Goal: Task Accomplishment & Management: Complete application form

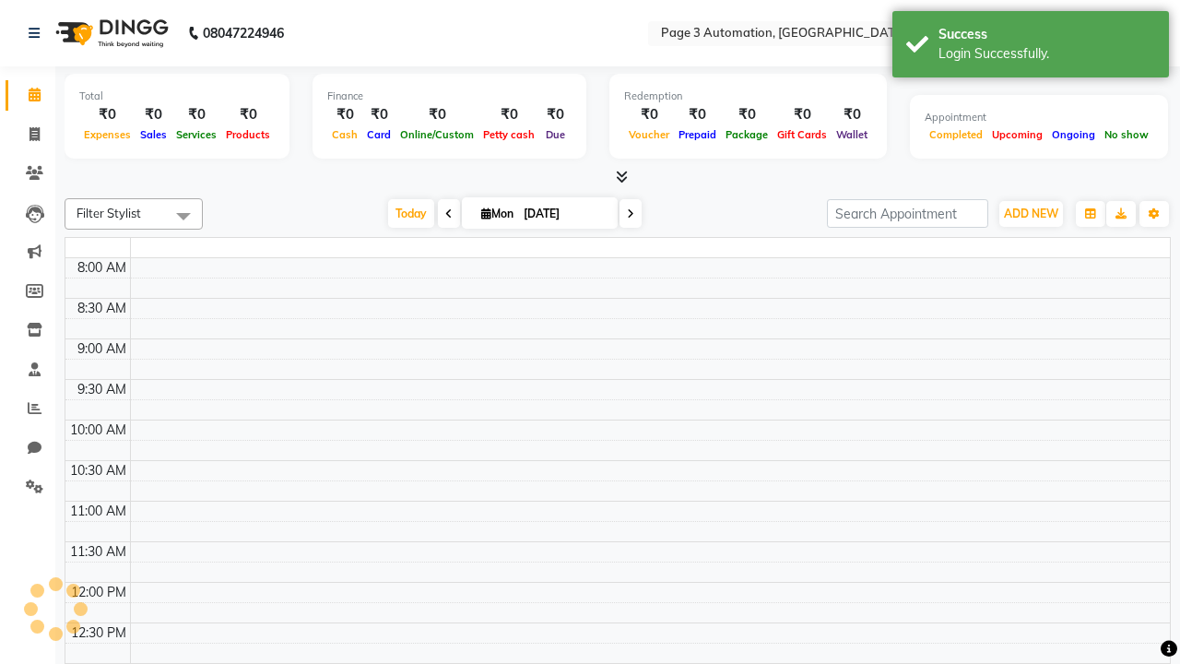
select select "en"
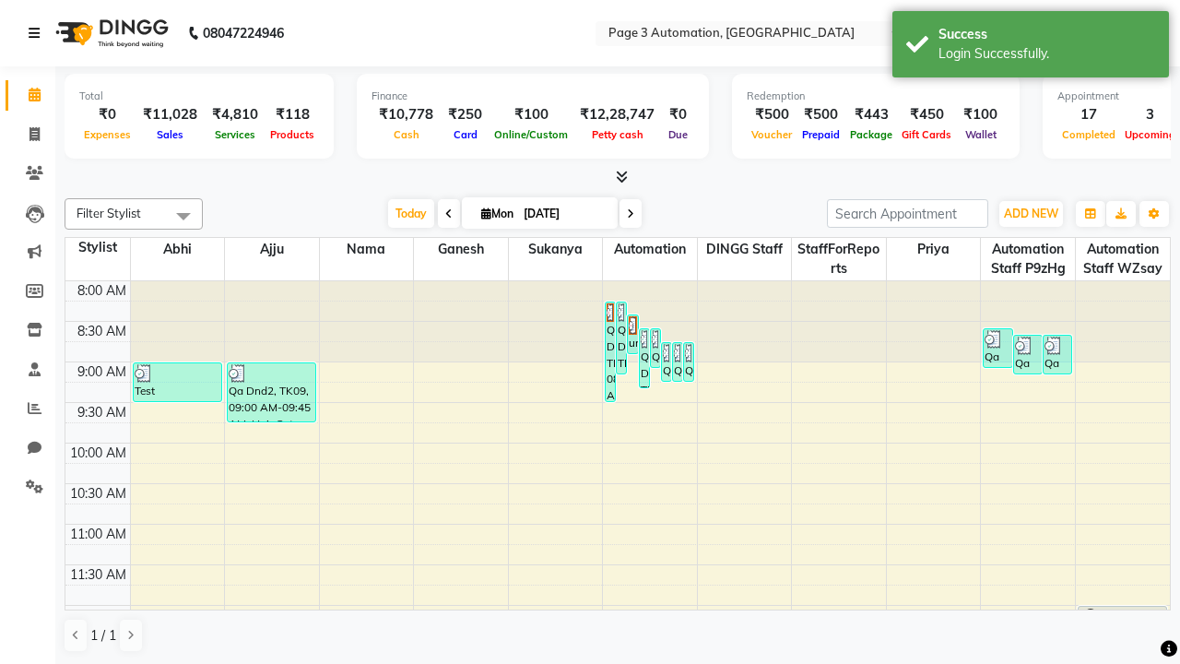
click at [38, 33] on icon at bounding box center [34, 33] width 11 height 13
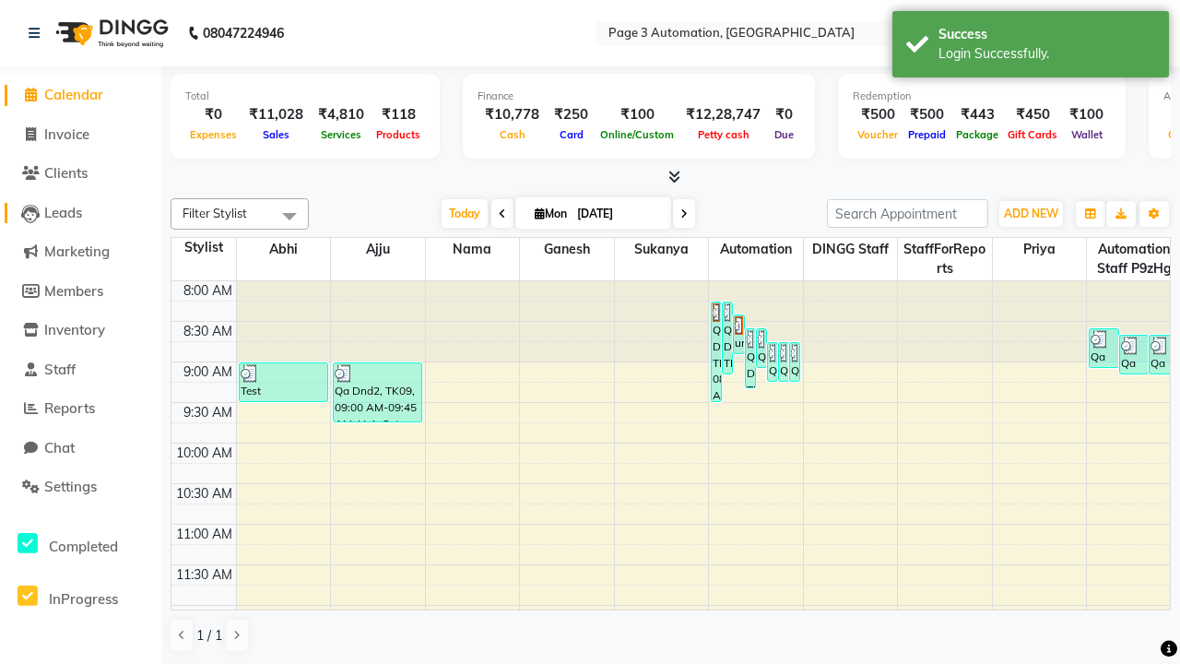
click at [80, 212] on span "Leads" at bounding box center [63, 213] width 38 height 18
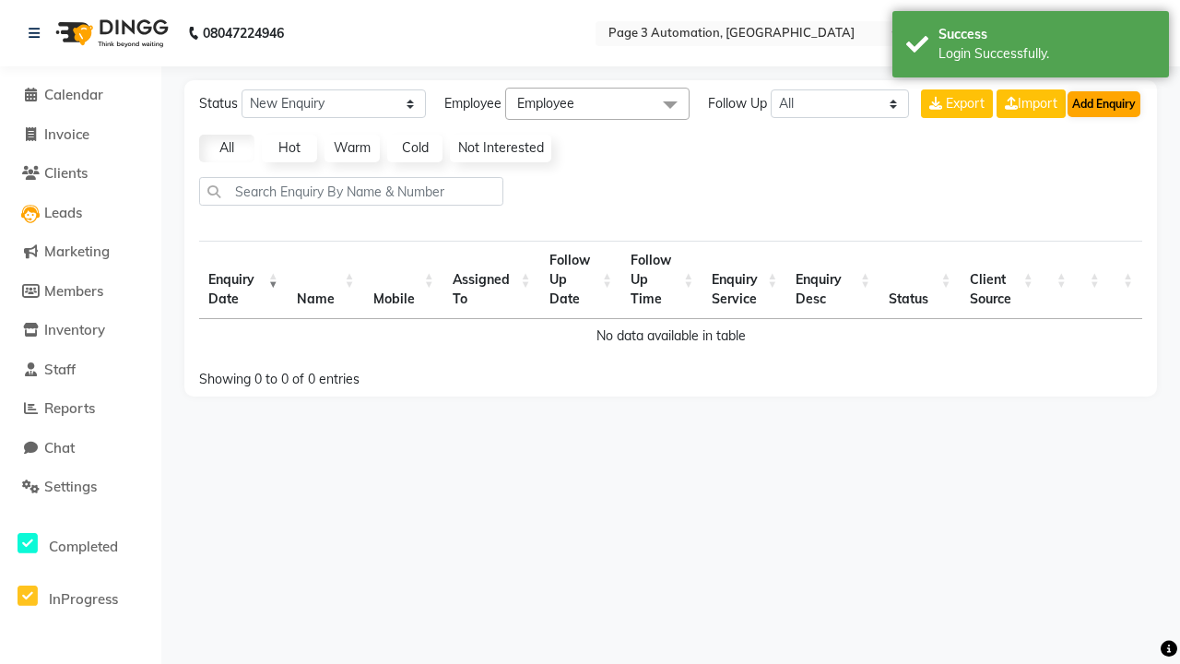
click at [1104, 103] on button "Add Enquiry" at bounding box center [1104, 104] width 73 height 26
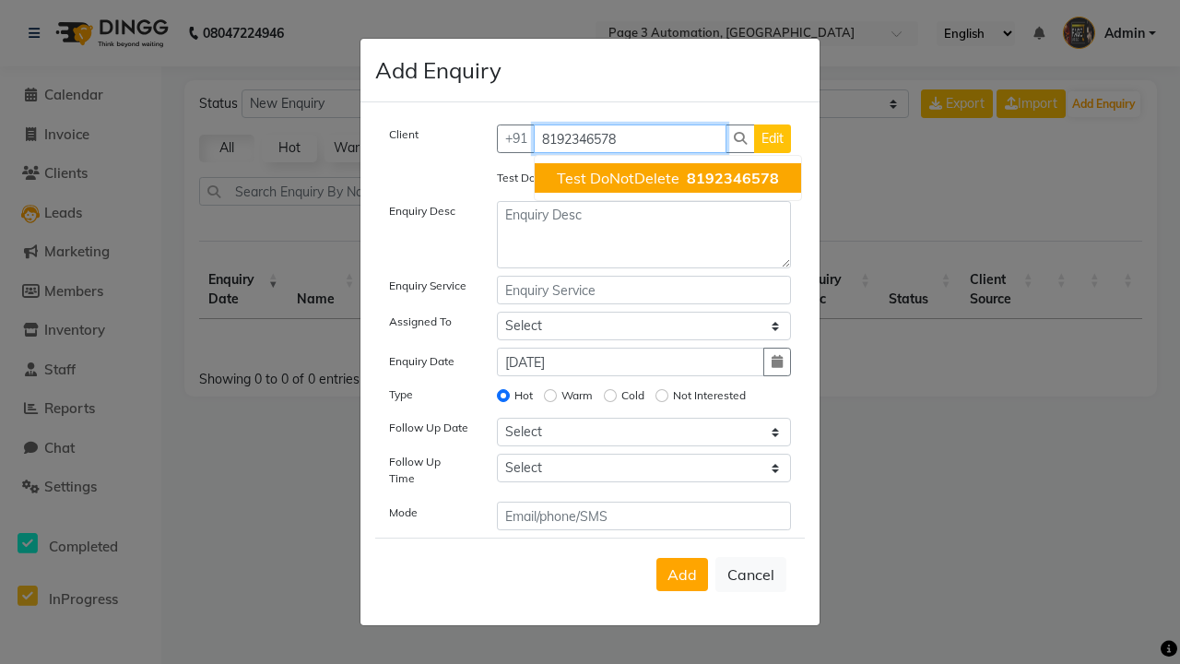
click at [668, 178] on span "Test DoNotDelete" at bounding box center [618, 178] width 123 height 18
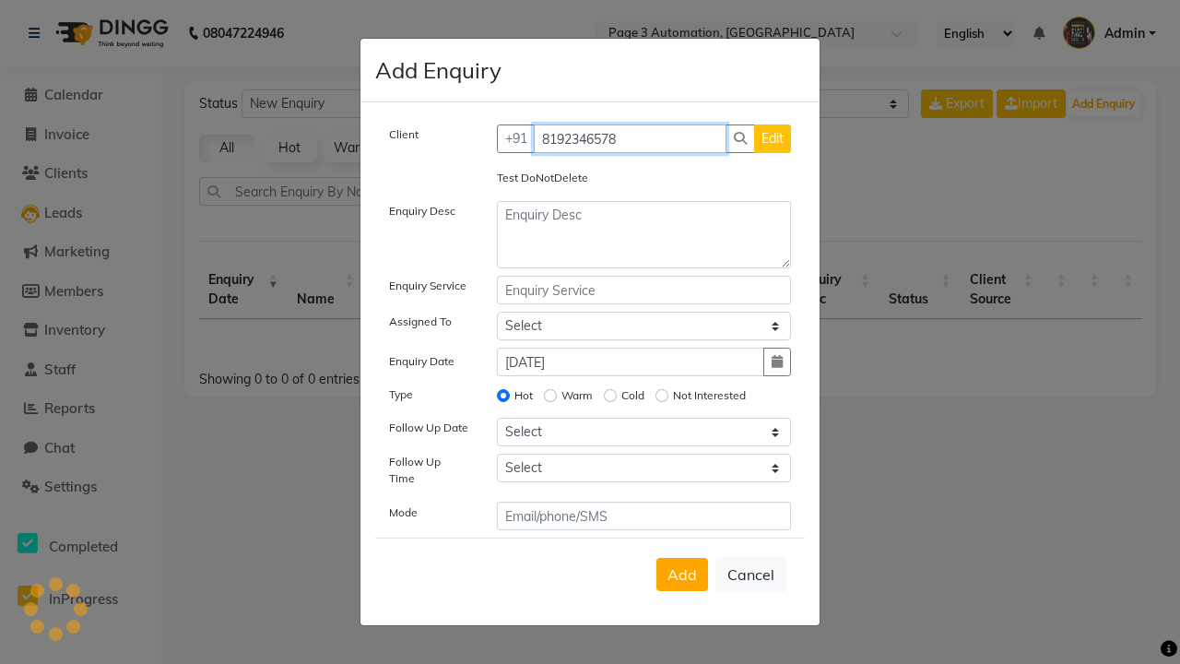
type input "8192346578"
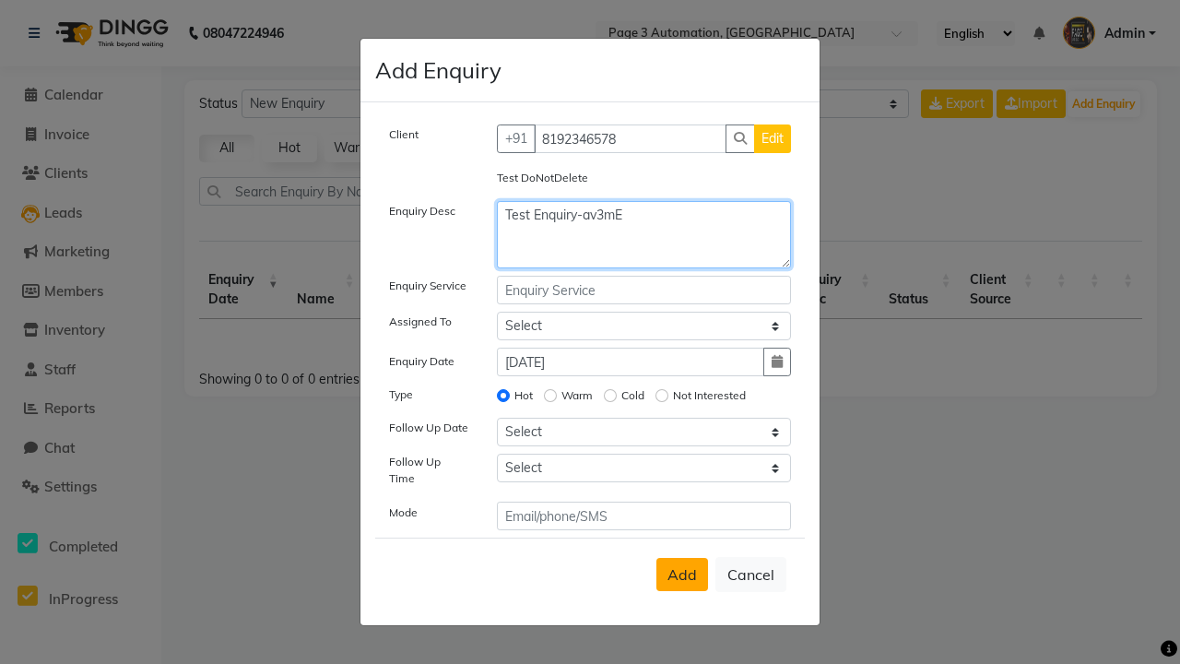
type textarea "Test Enquiry-av3mE"
click at [682, 574] on span "Add" at bounding box center [683, 574] width 30 height 18
select select
radio input "false"
select select
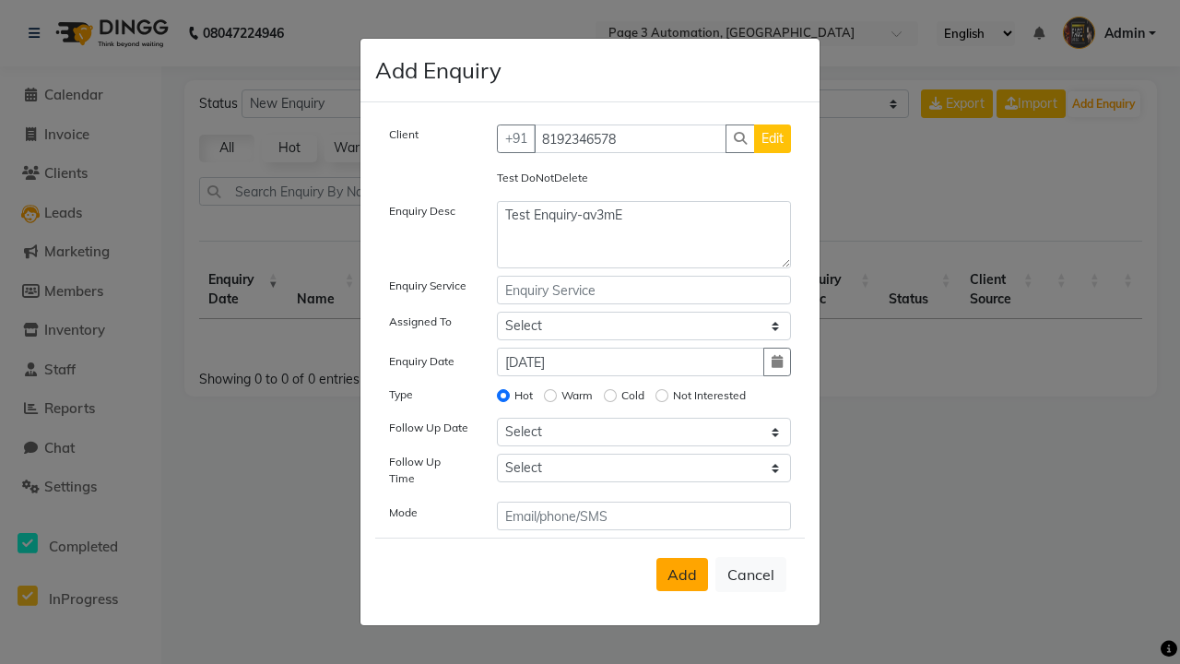
select select
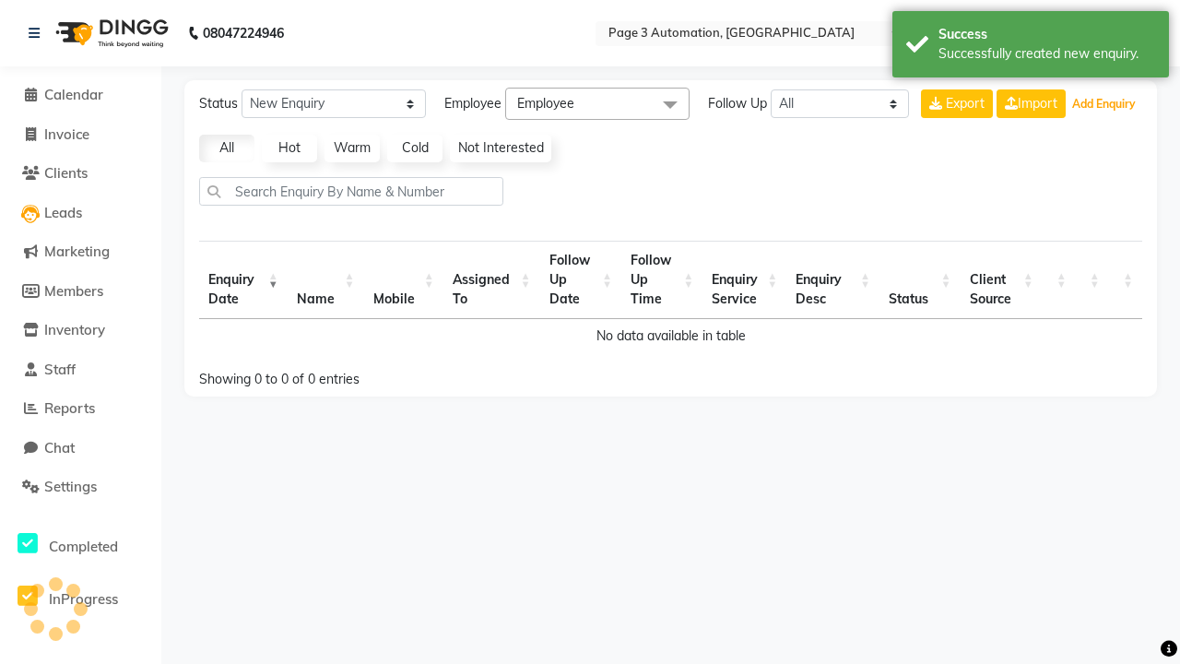
select select "10"
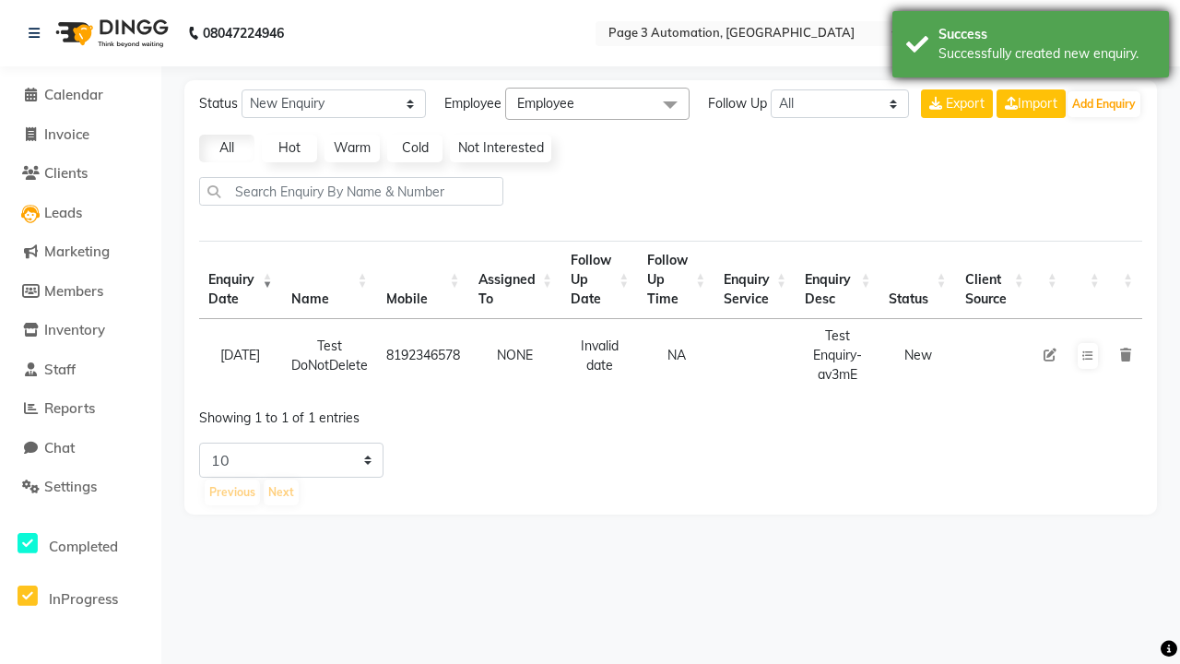
click at [1031, 47] on div "Successfully created new enquiry." at bounding box center [1047, 53] width 217 height 19
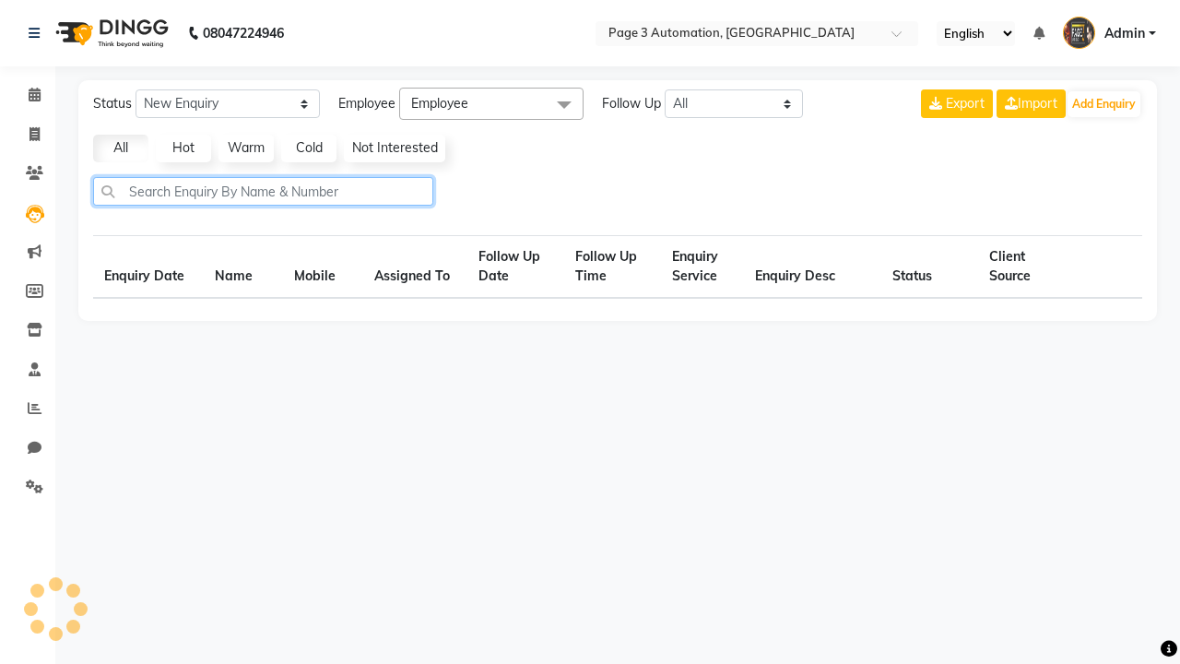
type input "8192346578"
select select "10"
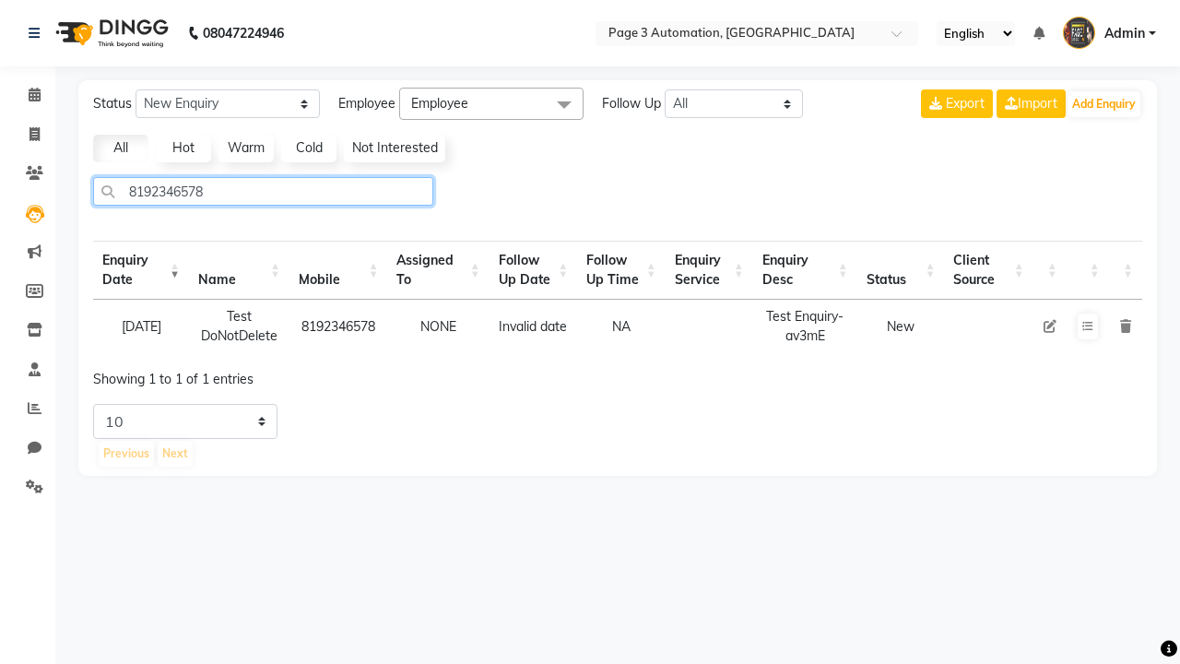
type input "8192346578"
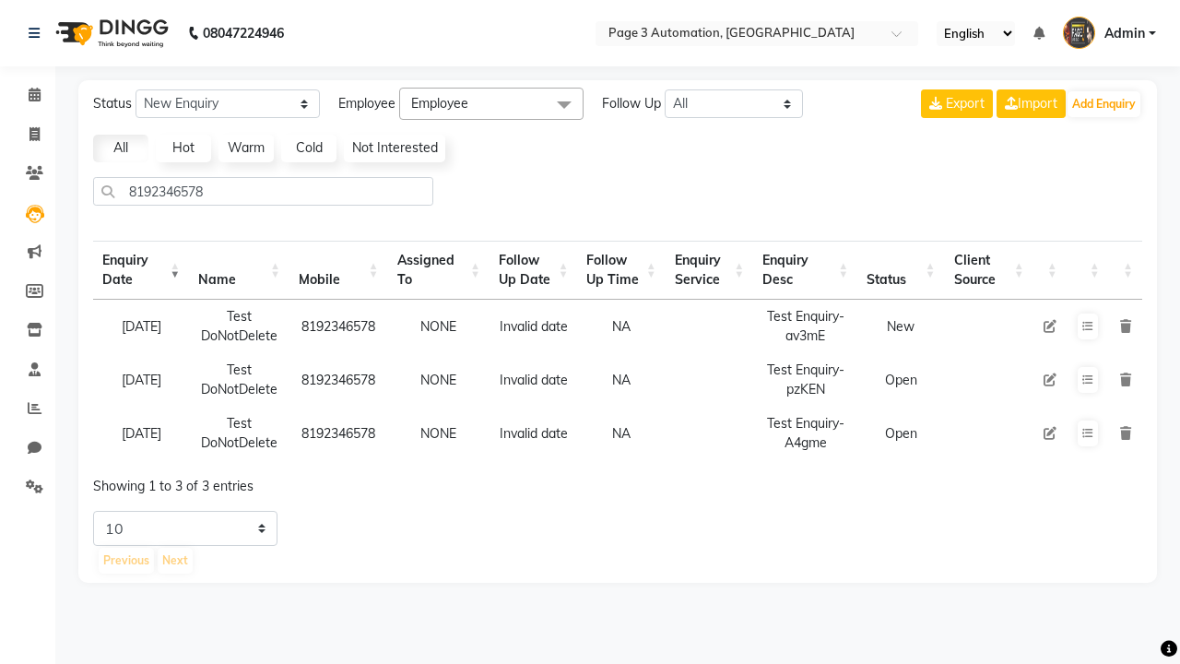
click at [1125, 325] on icon at bounding box center [1125, 326] width 11 height 13
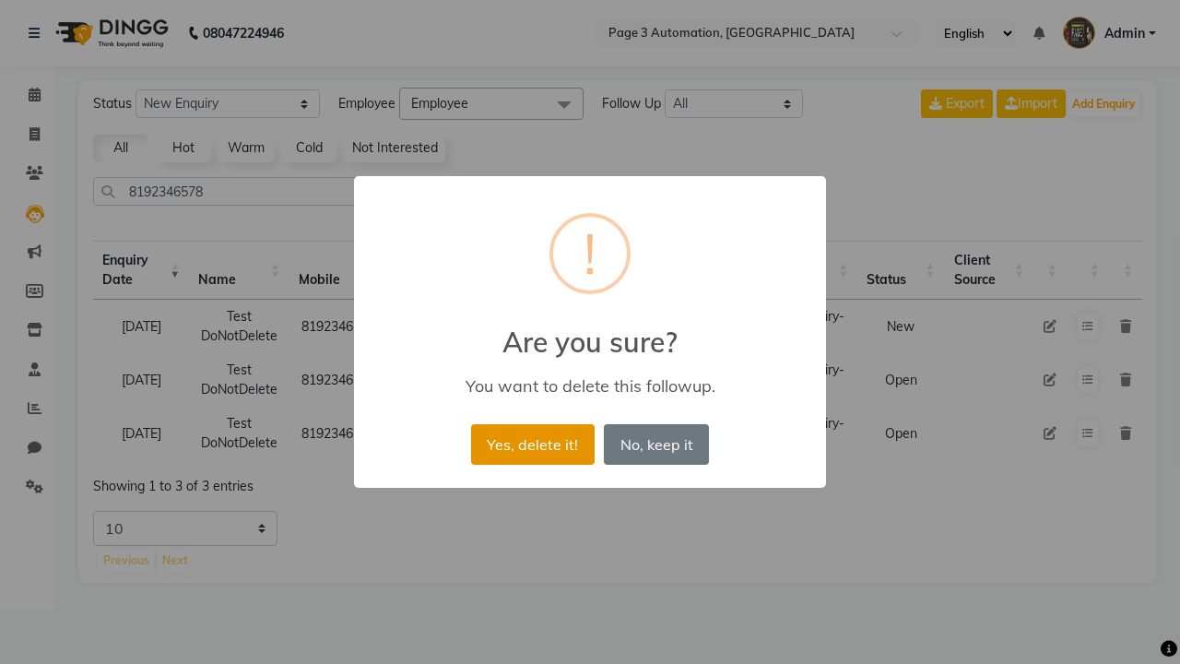
click at [532, 443] on button "Yes, delete it!" at bounding box center [533, 444] width 124 height 41
